Goal: Task Accomplishment & Management: Manage account settings

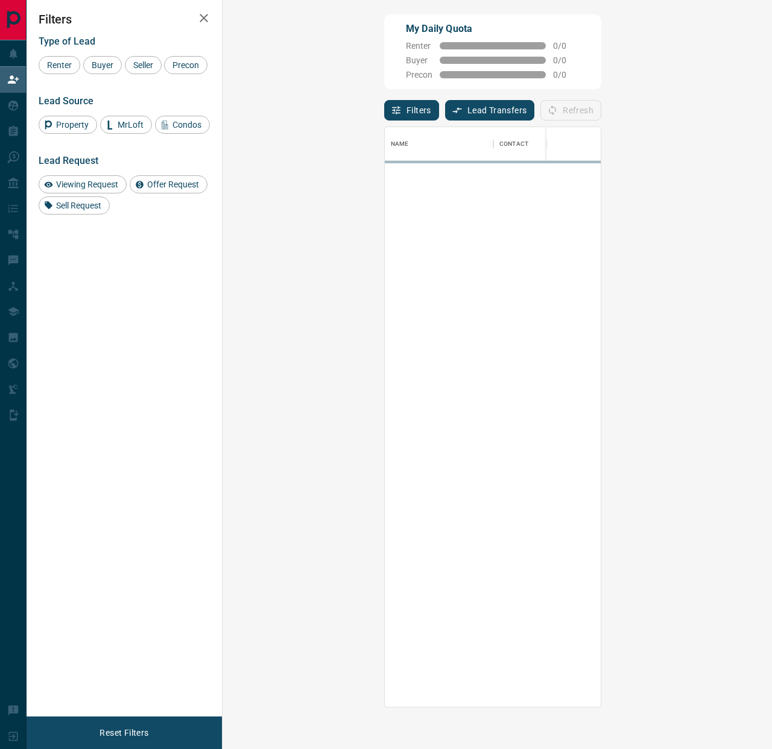
scroll to position [580, 523]
click at [445, 101] on button "Lead Transfers" at bounding box center [490, 110] width 90 height 20
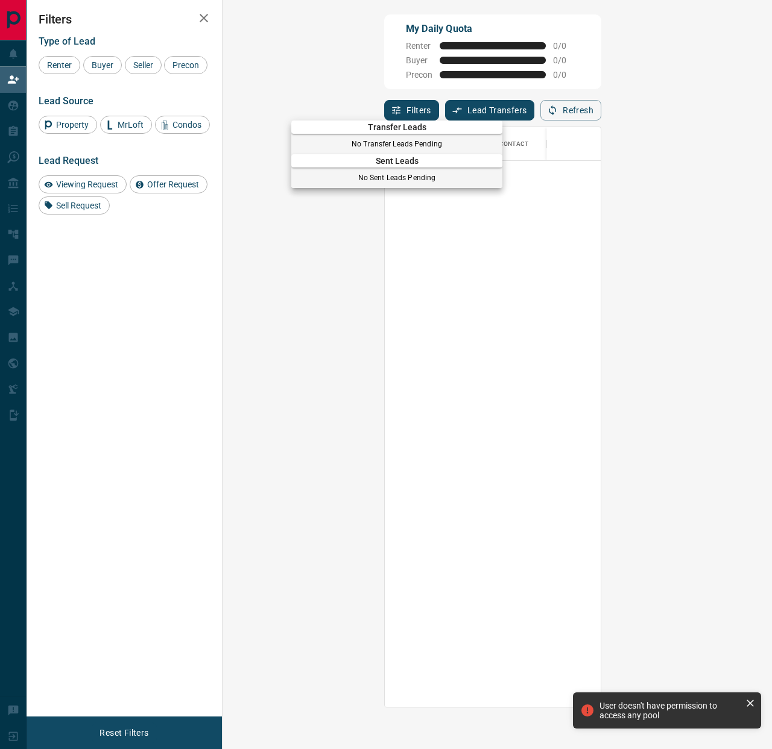
click at [360, 101] on div at bounding box center [386, 374] width 772 height 749
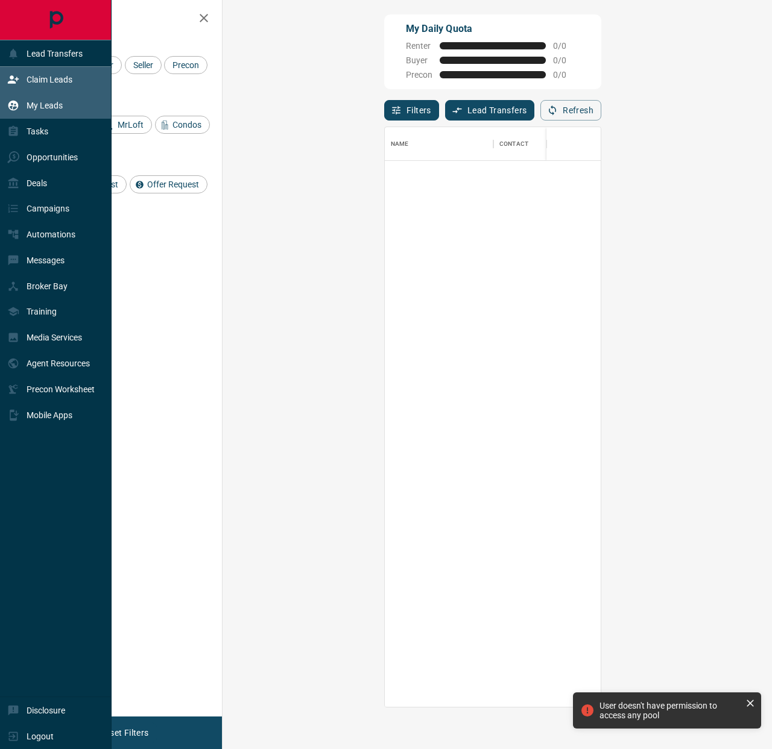
click at [14, 108] on icon at bounding box center [13, 105] width 12 height 12
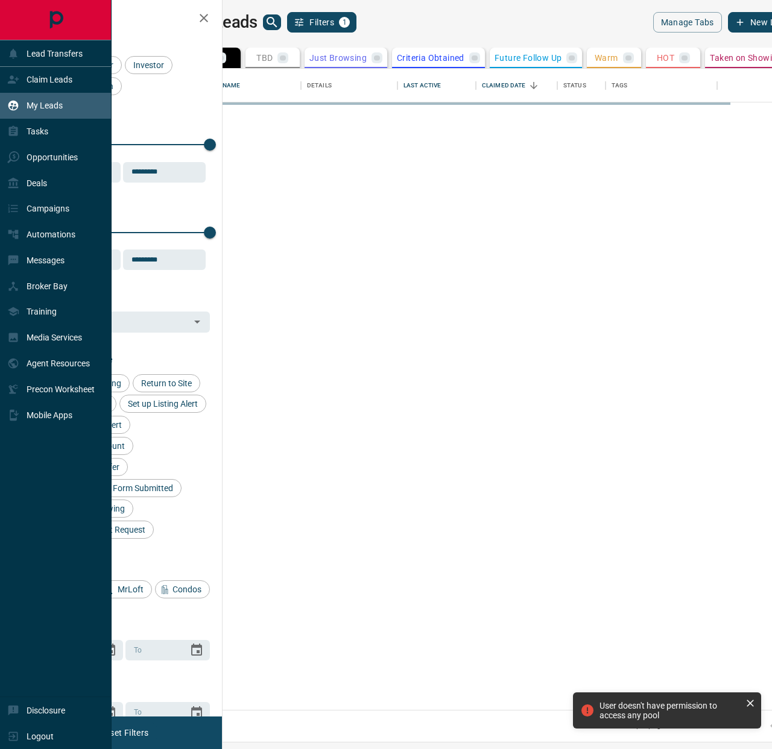
scroll to position [641, 544]
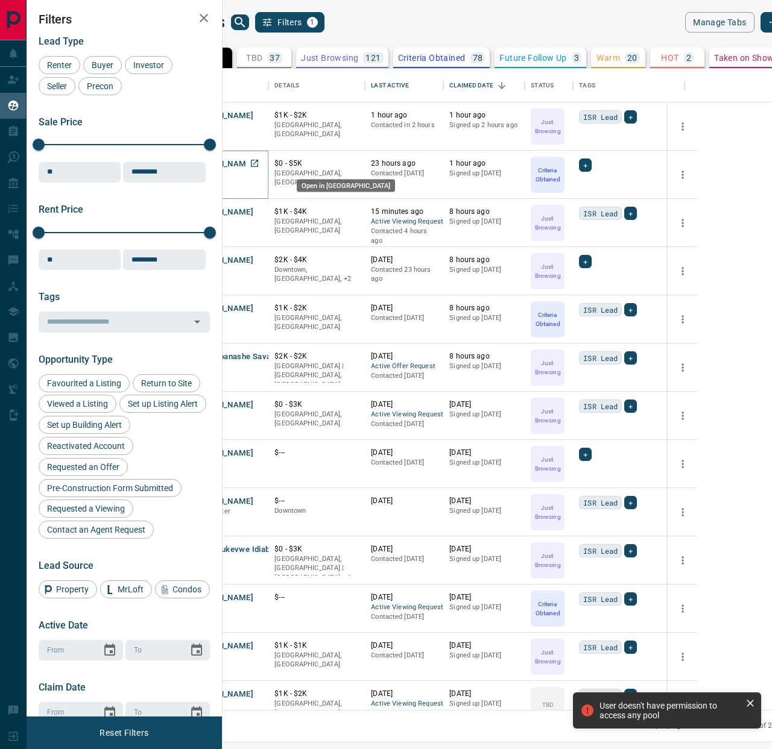
click at [258, 164] on icon "Open in New Tab" at bounding box center [254, 163] width 7 height 7
